Goal: Task Accomplishment & Management: Use online tool/utility

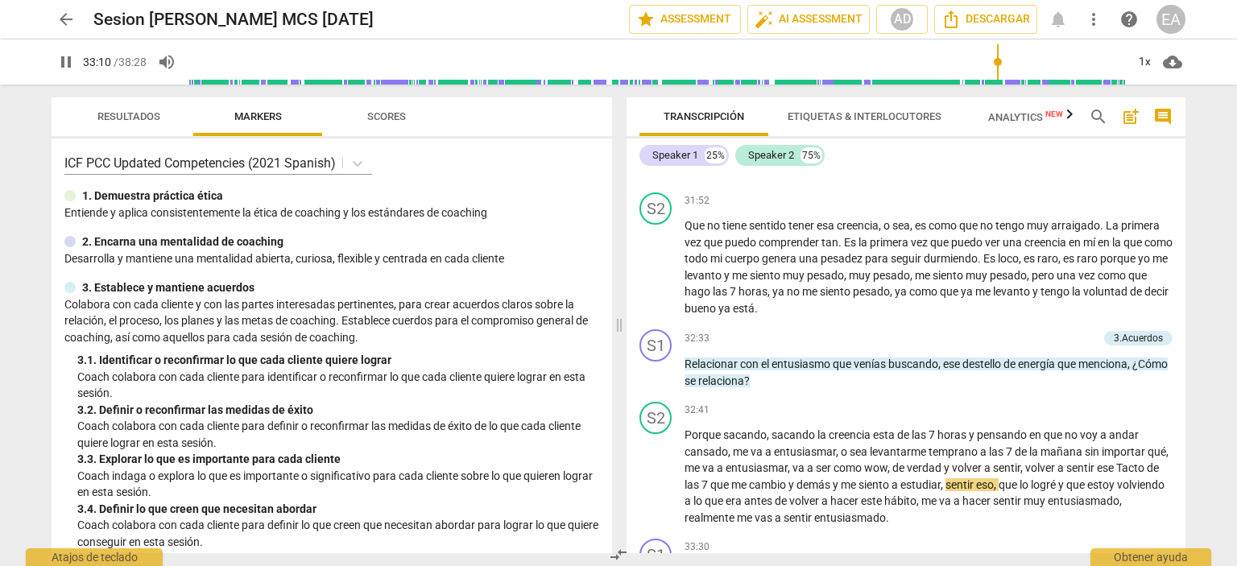
scroll to position [7773, 0]
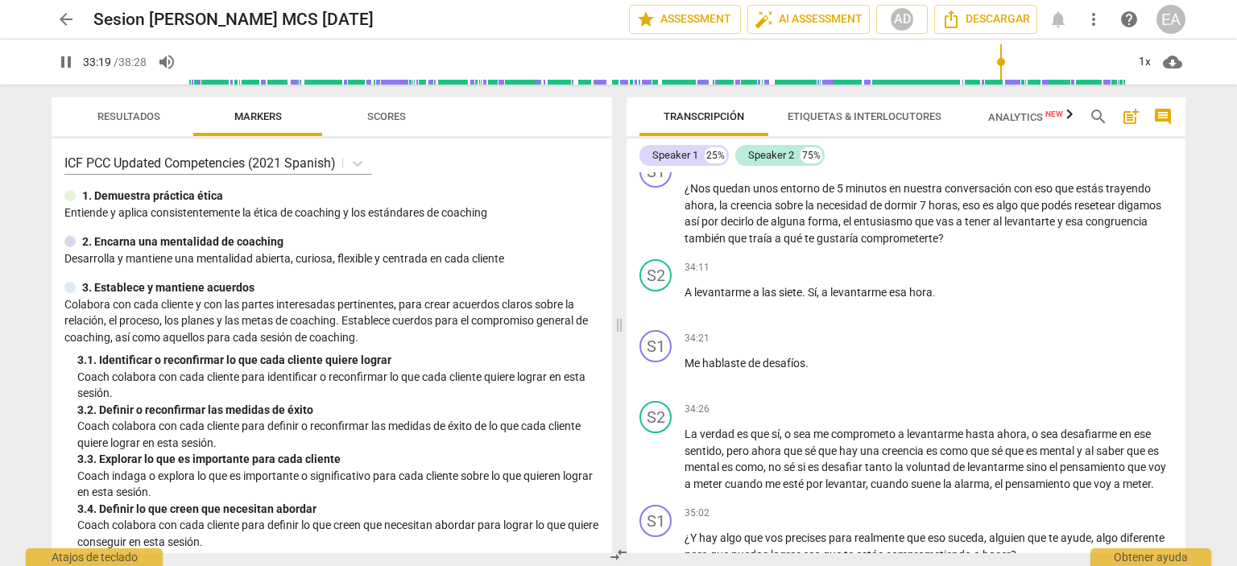
click at [64, 68] on span "pause" at bounding box center [65, 61] width 19 height 19
click at [64, 68] on span "play_arrow" at bounding box center [65, 61] width 19 height 19
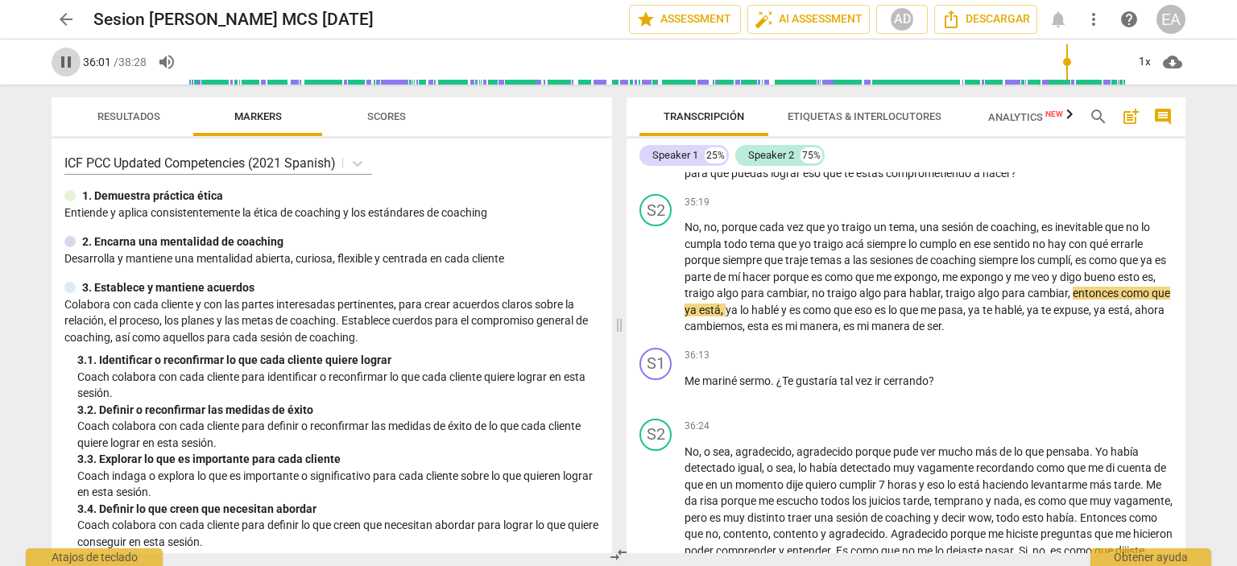
click at [64, 68] on span "pause" at bounding box center [65, 61] width 19 height 19
click at [64, 68] on span "play_arrow" at bounding box center [65, 61] width 19 height 19
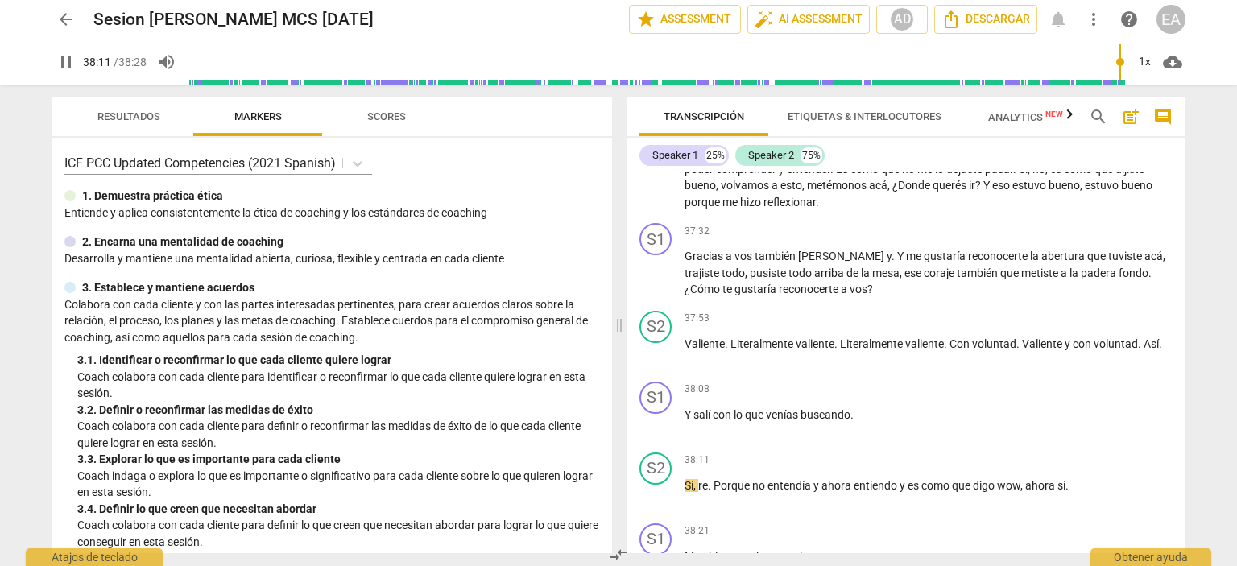
scroll to position [8792, 0]
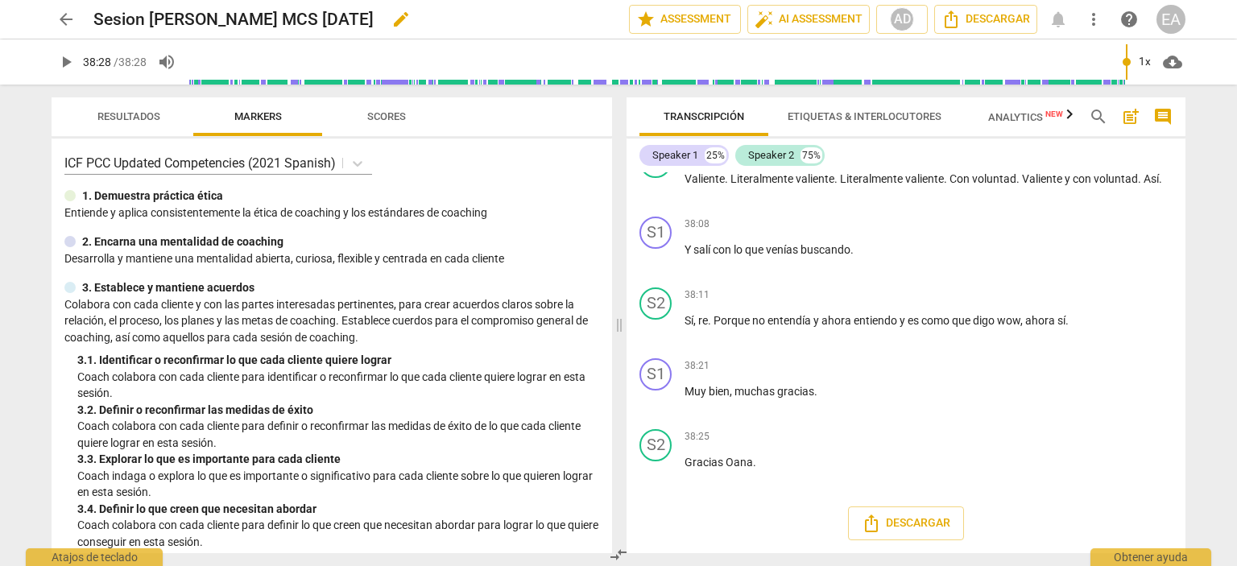
type input "2308"
click at [61, 19] on span "arrow_back" at bounding box center [65, 19] width 19 height 19
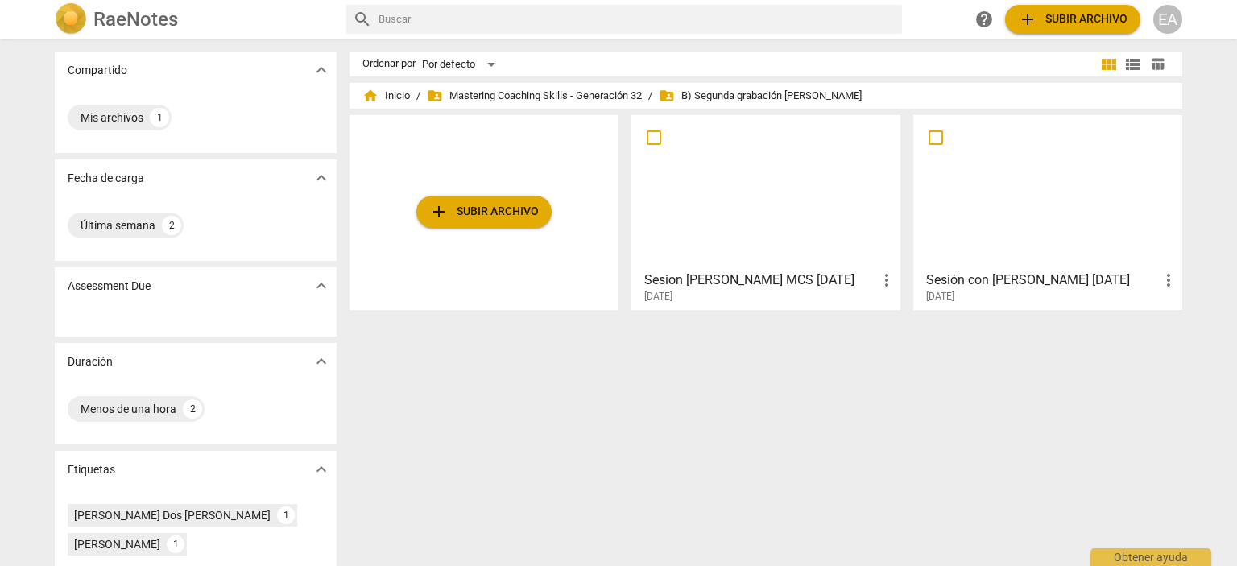
click at [1019, 202] on div at bounding box center [1048, 192] width 258 height 143
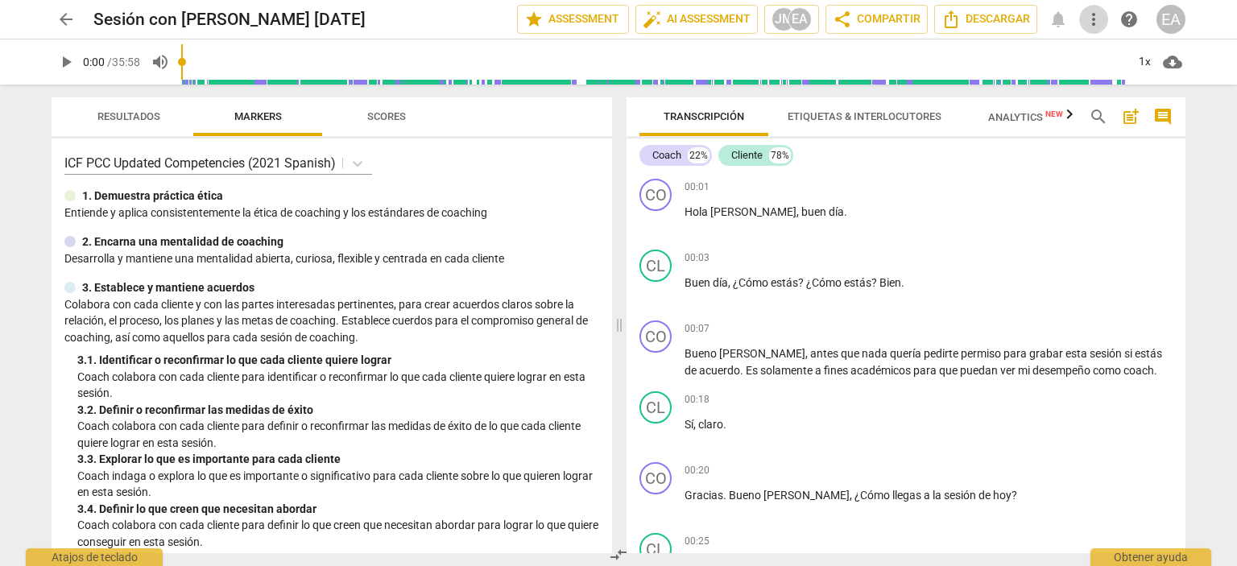
click at [1096, 19] on span "more_vert" at bounding box center [1093, 19] width 19 height 19
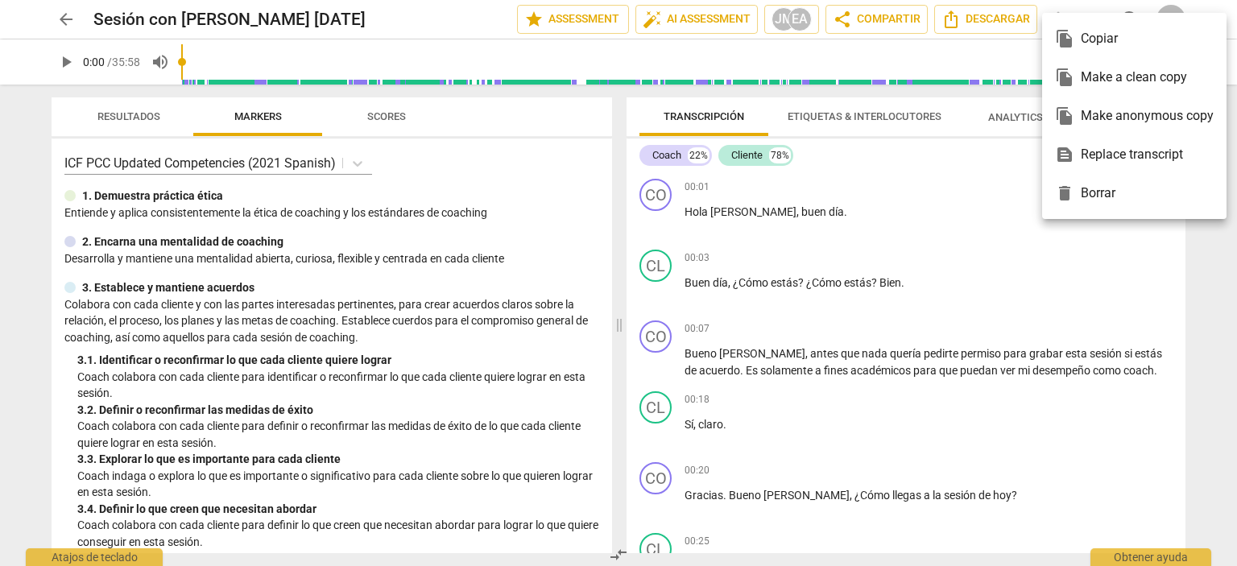
click at [470, 101] on div at bounding box center [618, 283] width 1237 height 566
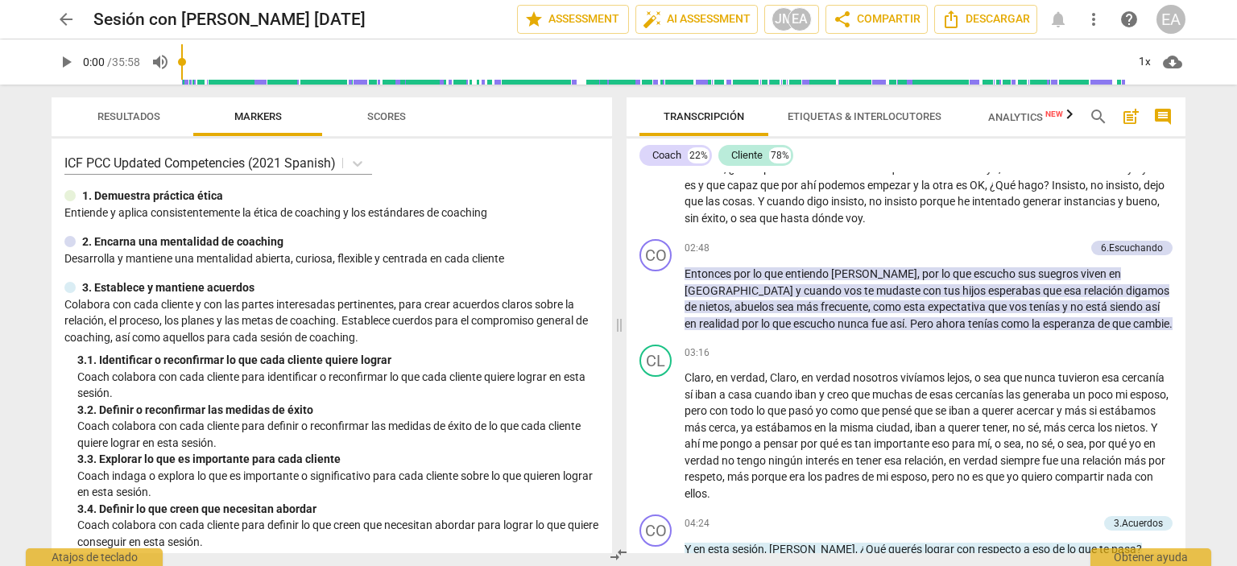
scroll to position [828, 0]
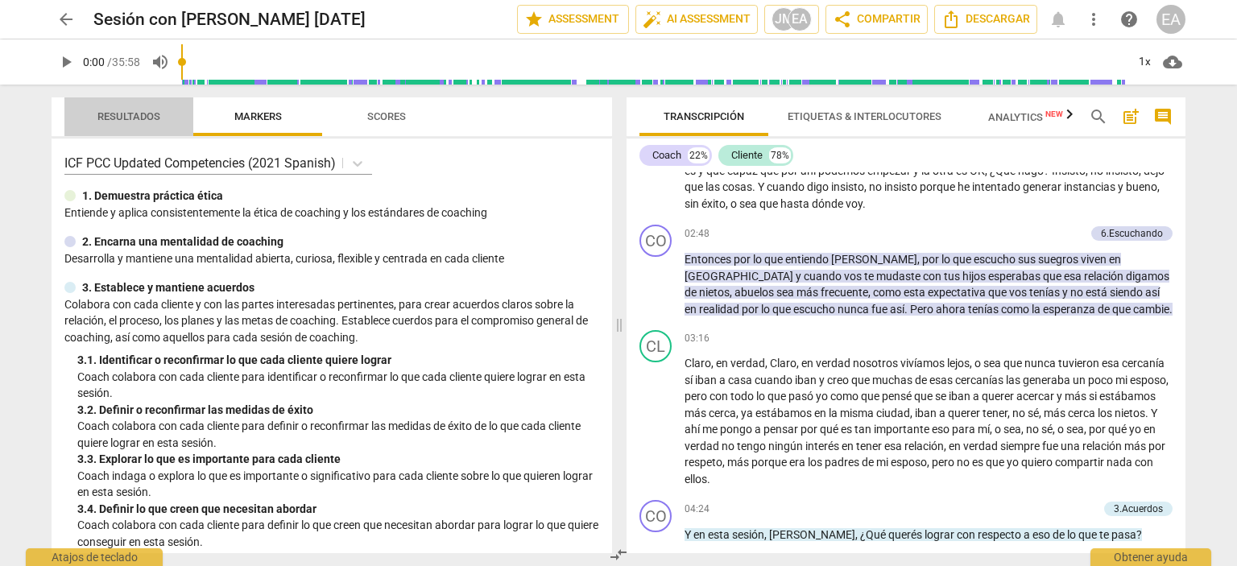
click at [158, 113] on span "Resultados" at bounding box center [128, 116] width 63 height 12
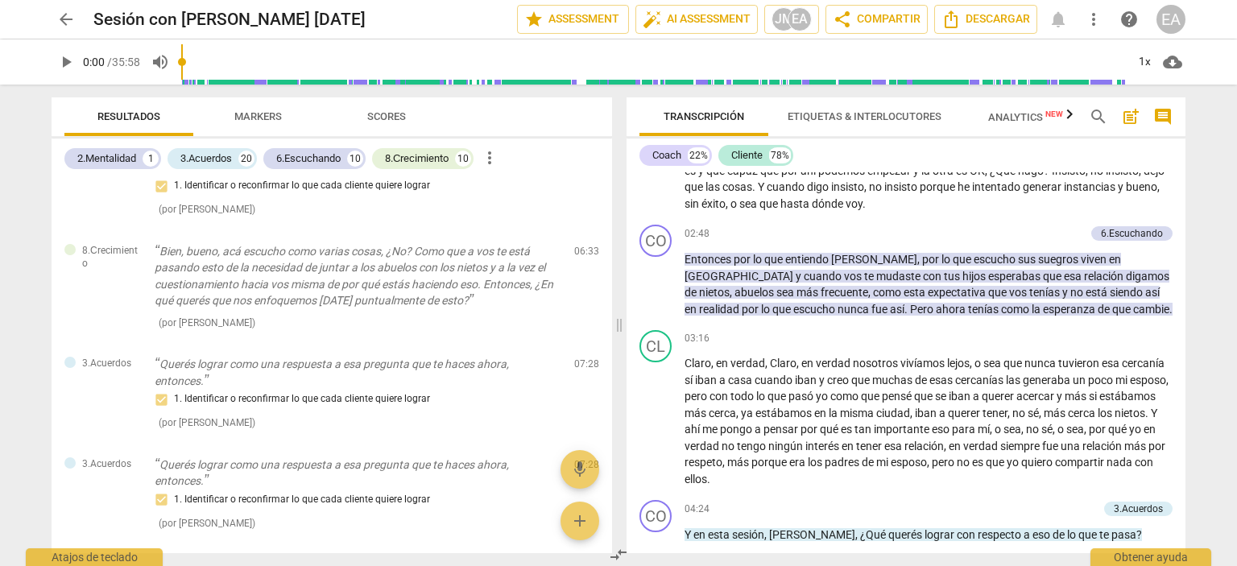
scroll to position [752, 0]
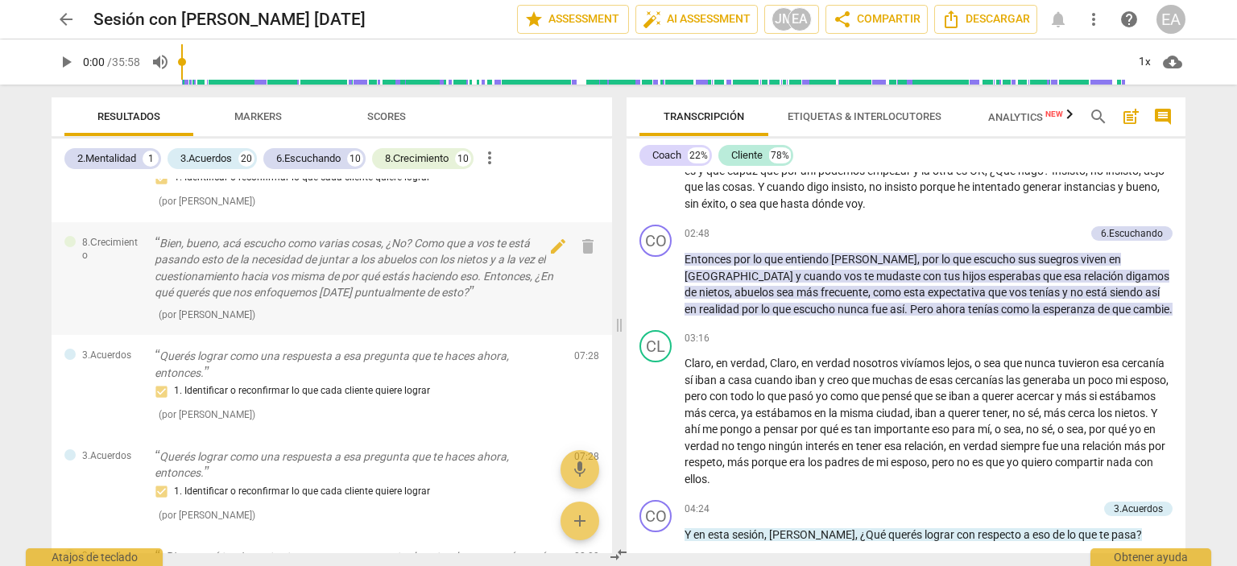
click at [519, 280] on p "Bien, bueno, acá escucho como varias cosas, ¿No? Como que a vos te está pasando…" at bounding box center [358, 268] width 407 height 66
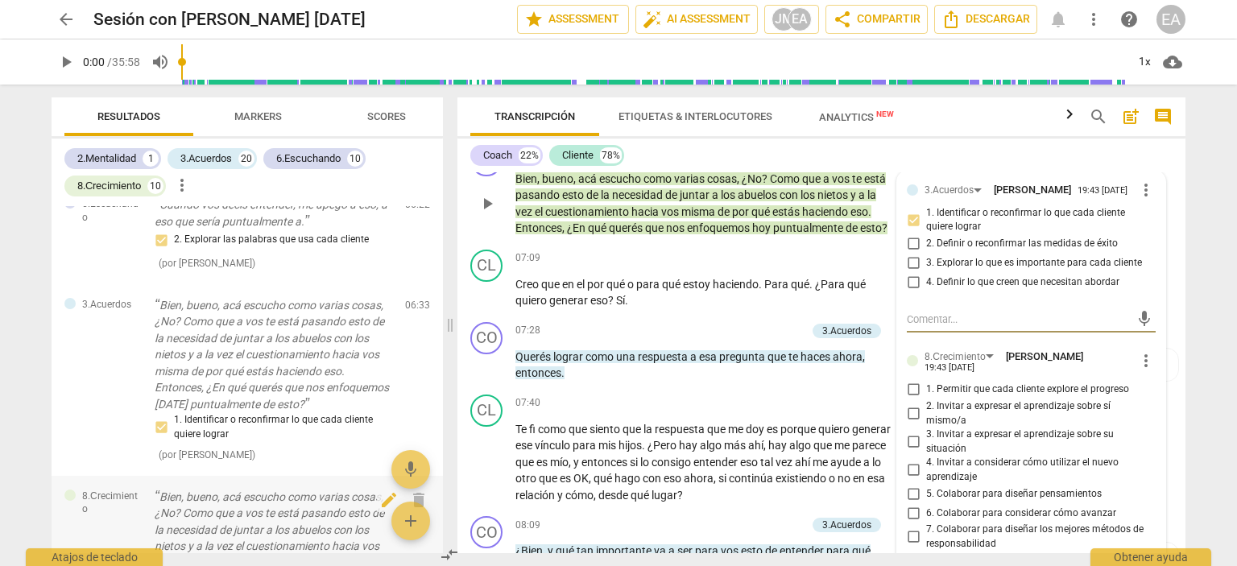
scroll to position [854, 0]
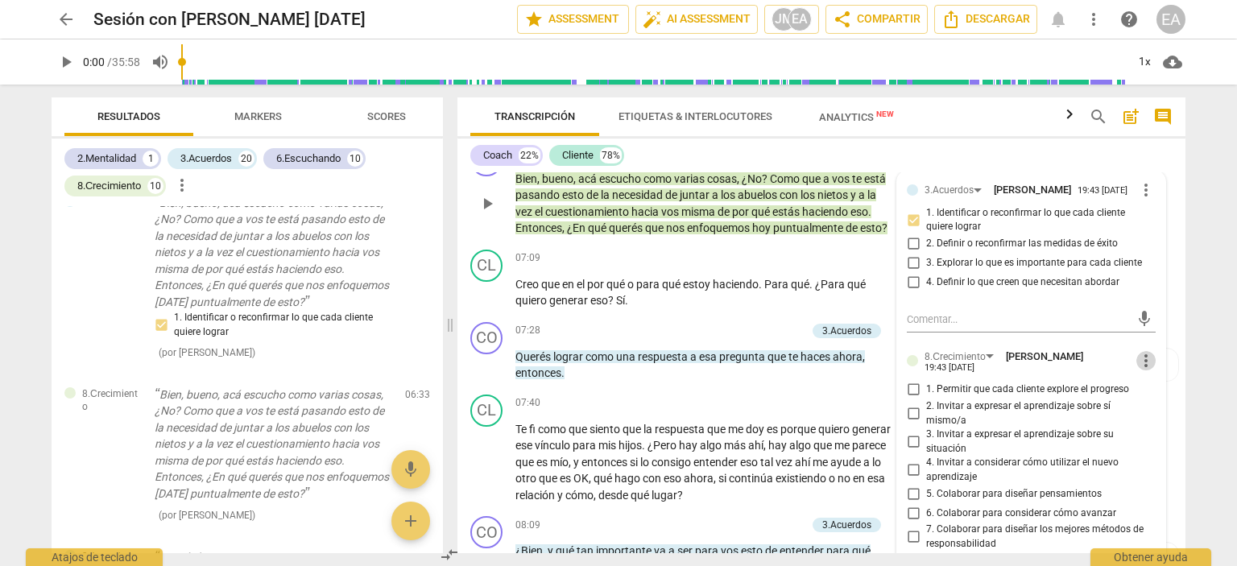
click at [1145, 371] on span "more_vert" at bounding box center [1146, 360] width 19 height 19
click at [1144, 408] on li "Borrar" at bounding box center [1160, 409] width 56 height 31
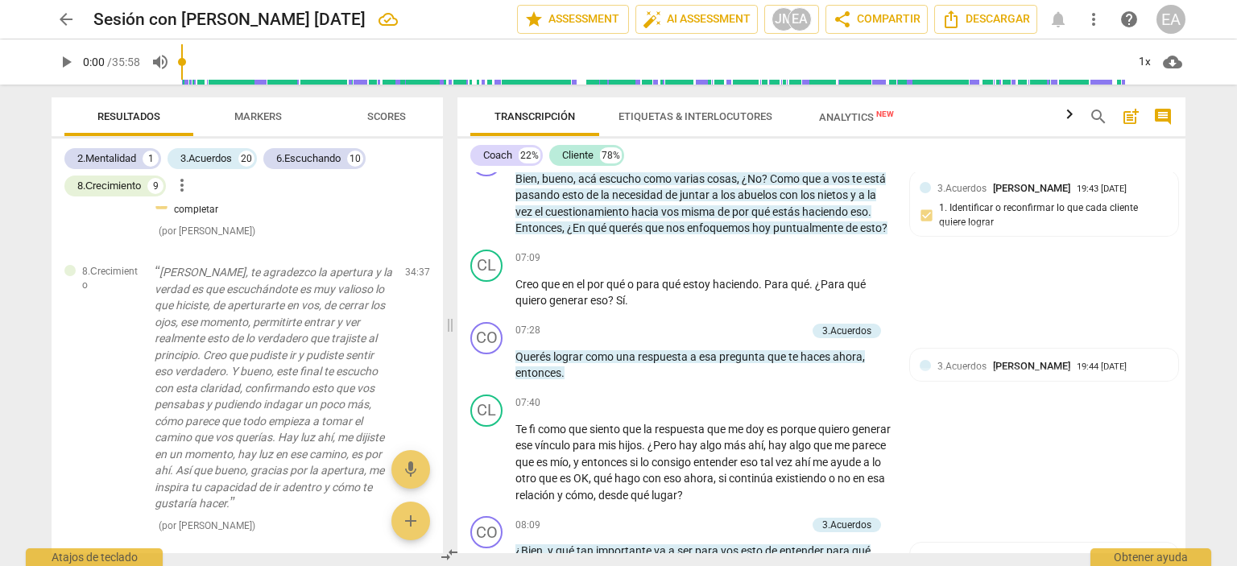
scroll to position [5112, 0]
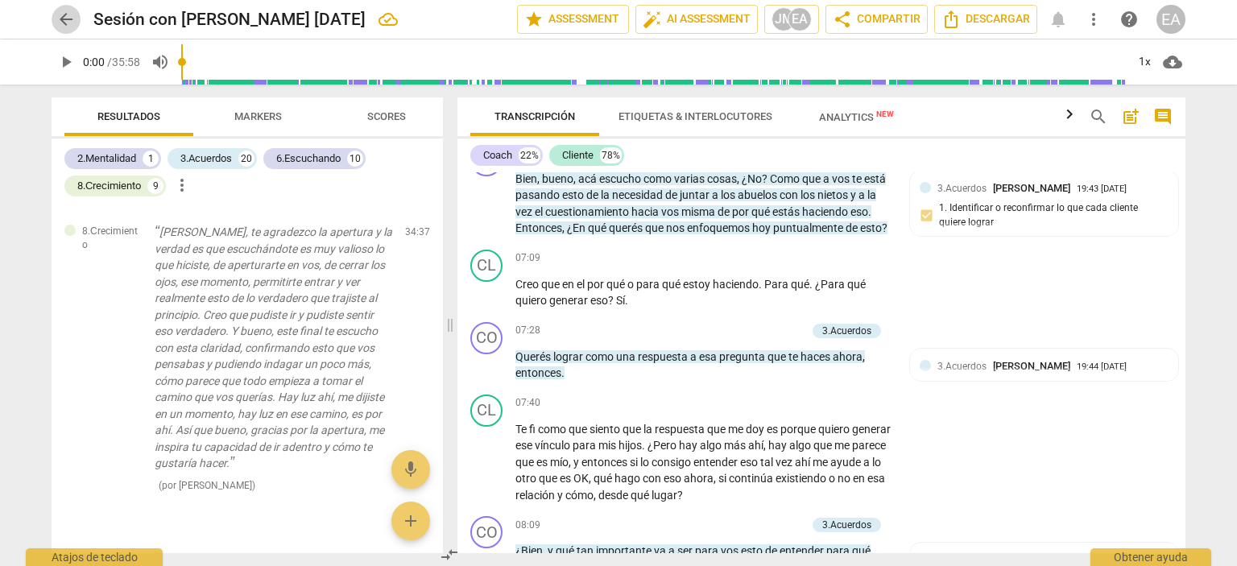
click at [61, 14] on span "arrow_back" at bounding box center [65, 19] width 19 height 19
